Goal: Task Accomplishment & Management: Manage account settings

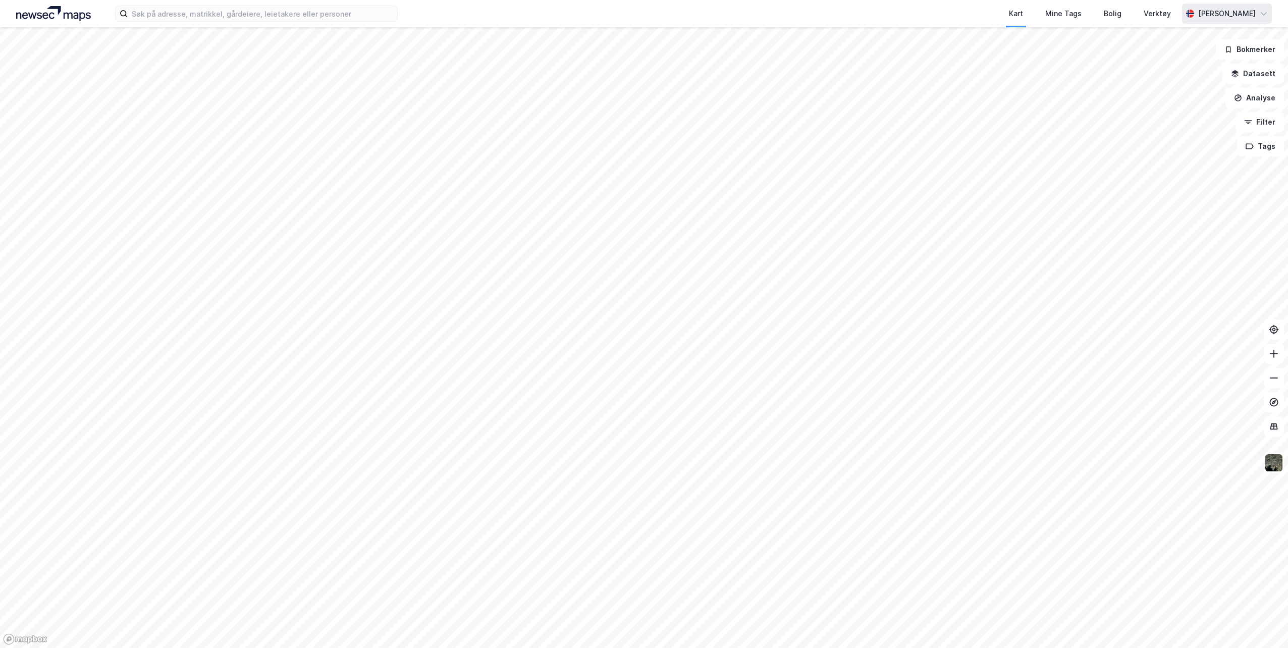
click at [1236, 14] on div "Hilde Kristin Aasarød" at bounding box center [1227, 14] width 58 height 12
click at [1168, 62] on div "Logg ut" at bounding box center [1176, 62] width 27 height 12
